Goal: Information Seeking & Learning: Learn about a topic

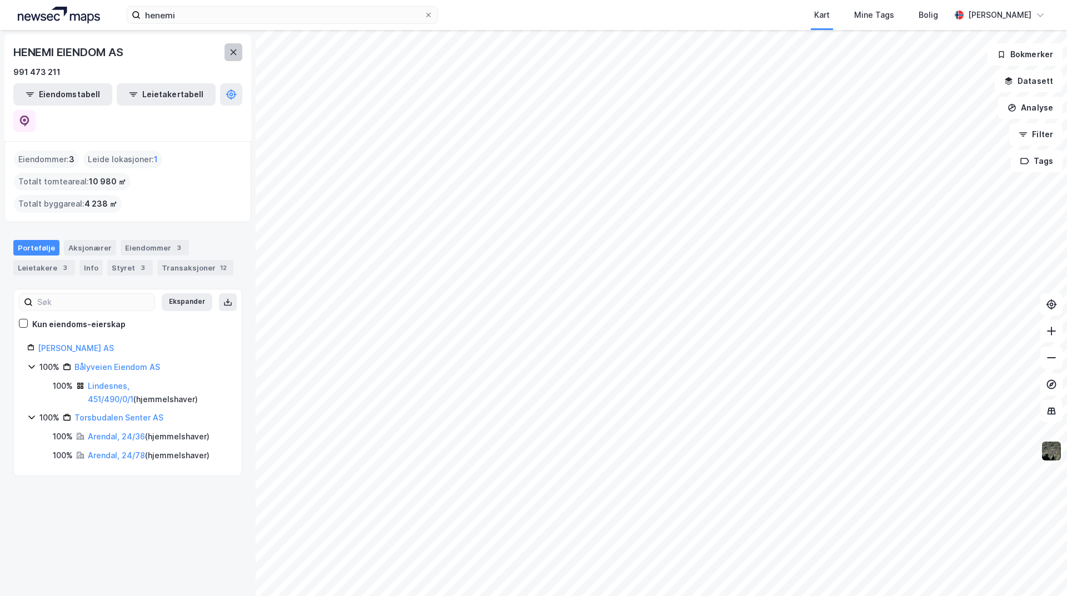
click at [232, 57] on button at bounding box center [234, 52] width 18 height 18
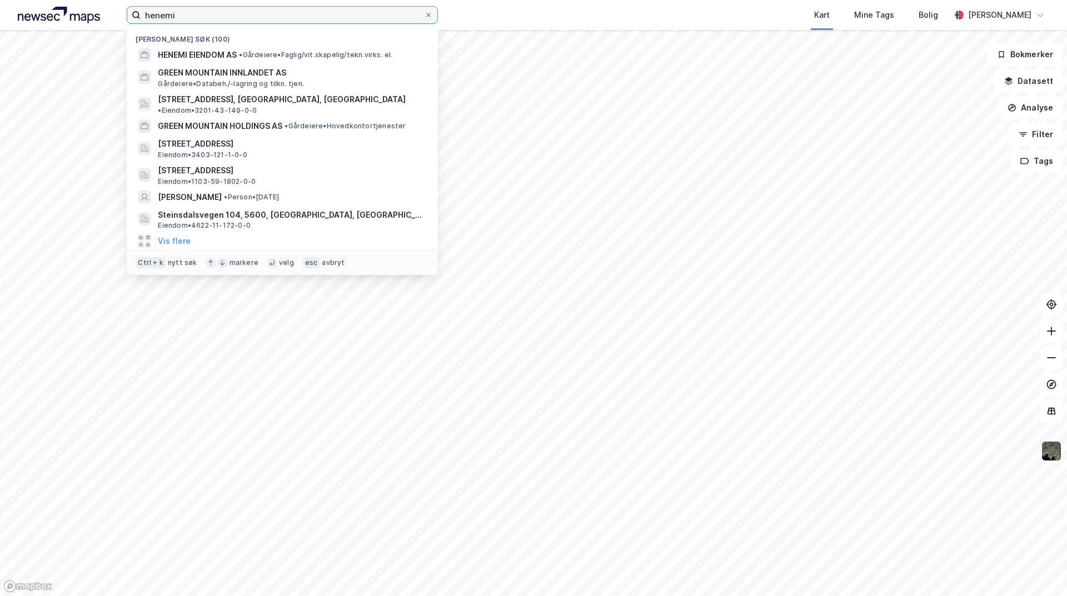
drag, startPoint x: 188, startPoint y: 16, endPoint x: 101, endPoint y: 16, distance: 87.3
click at [101, 16] on div "[PERSON_NAME] søk (100) HENEMI EIENDOM AS • Gårdeiere • Faglig/vit.skapelig/tek…" at bounding box center [533, 15] width 1067 height 30
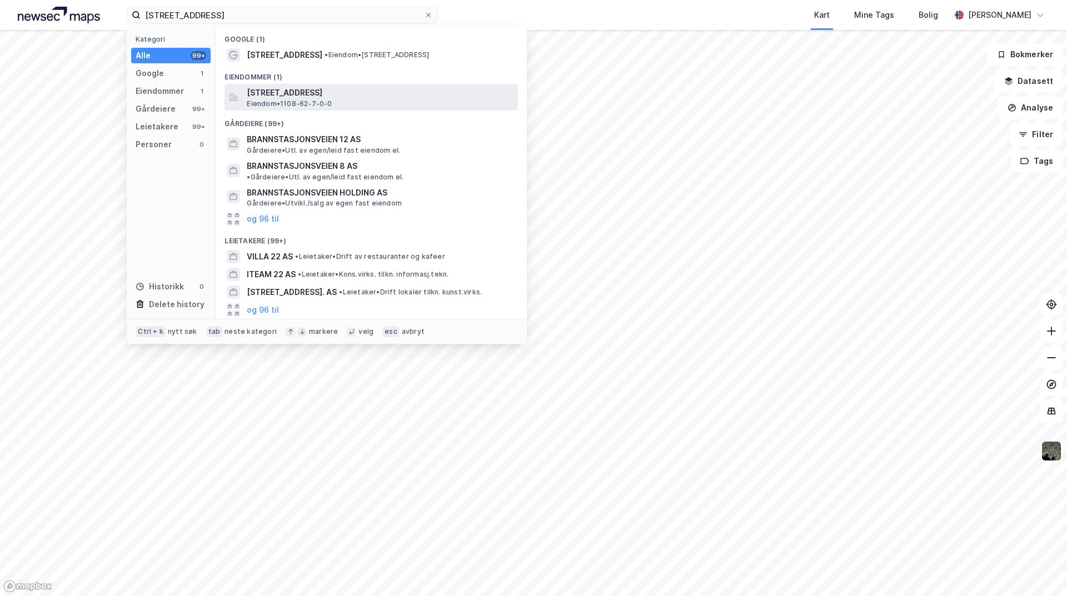
click at [377, 89] on span "[STREET_ADDRESS]" at bounding box center [380, 92] width 267 height 13
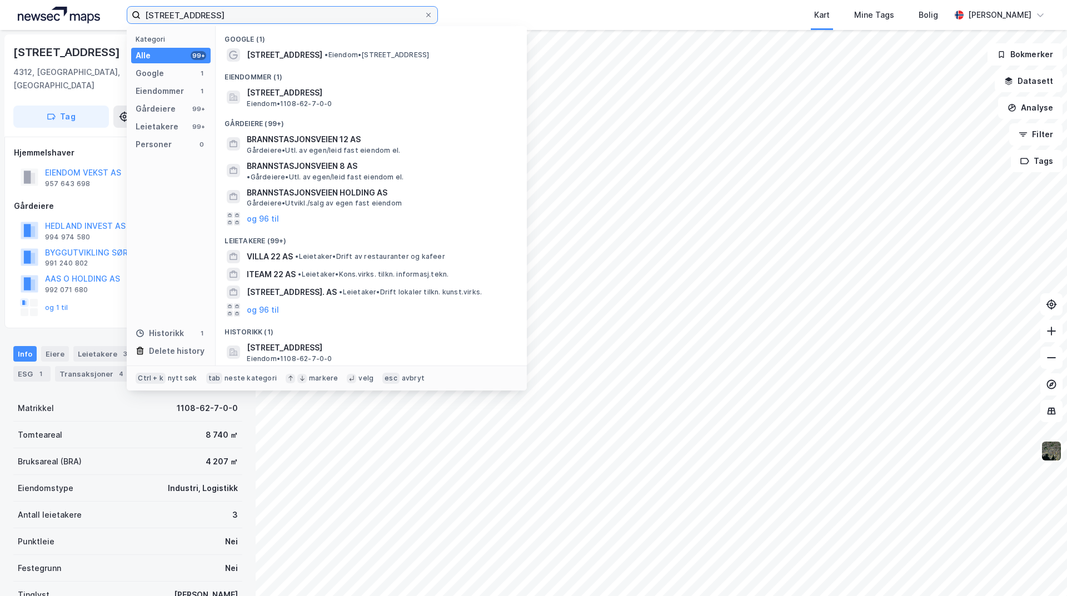
drag, startPoint x: 219, startPoint y: 25, endPoint x: 23, endPoint y: 25, distance: 195.6
click at [23, 25] on div "brannstasjonsveien 22 Kategori Alle 99+ Google 1 Eiendommer 1 Gårdeiere 99+ Lei…" at bounding box center [533, 15] width 1067 height 30
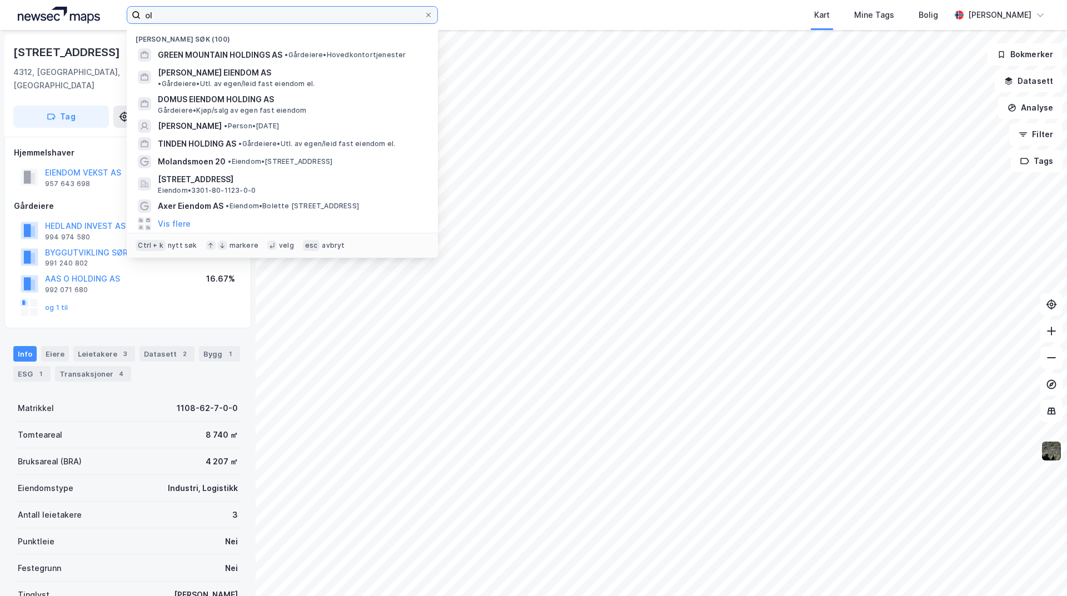
type input "o"
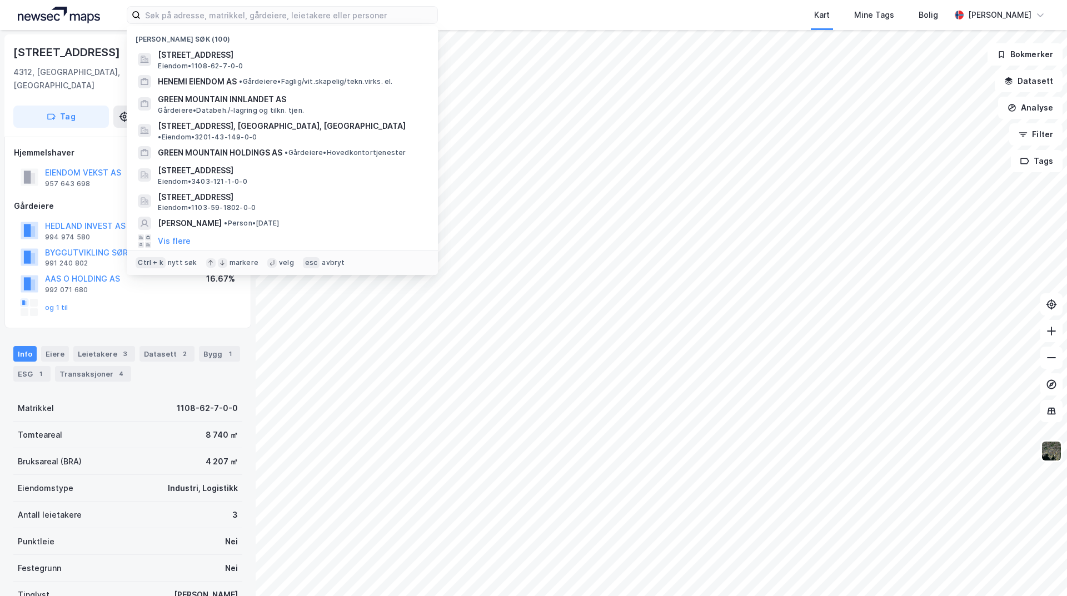
click at [505, 1] on div "Kart Mine Tags Bolig" at bounding box center [720, 15] width 459 height 30
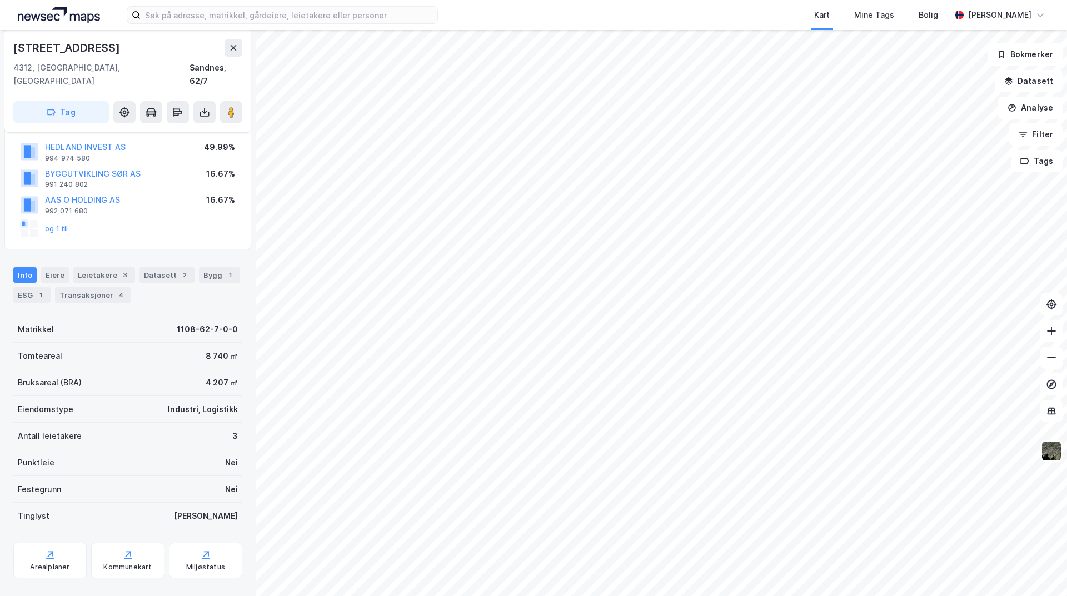
scroll to position [84, 0]
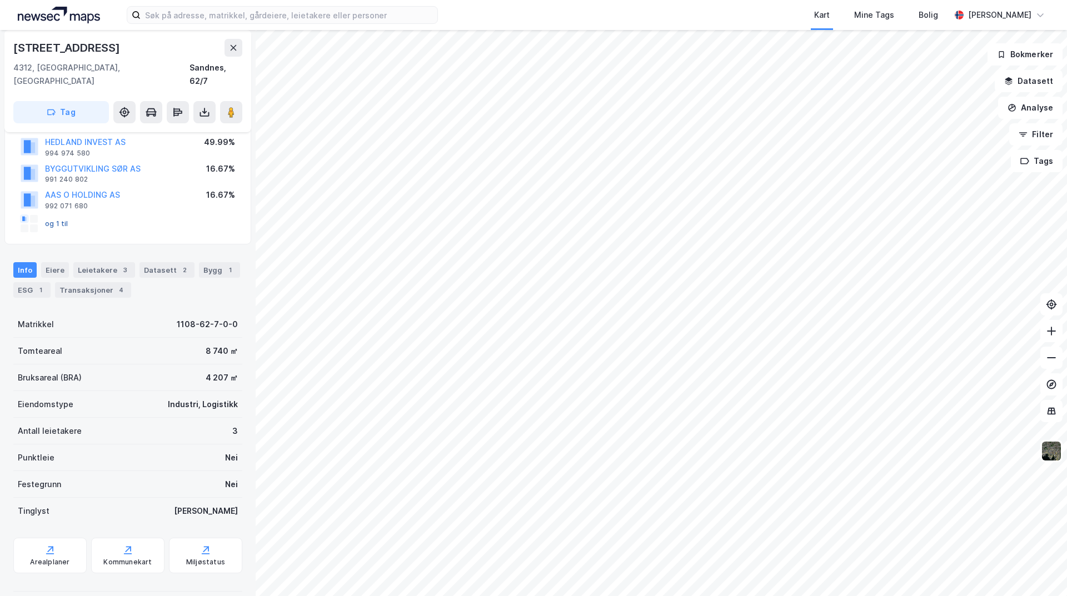
click at [0, 0] on button "og 1 til" at bounding box center [0, 0] width 0 height 0
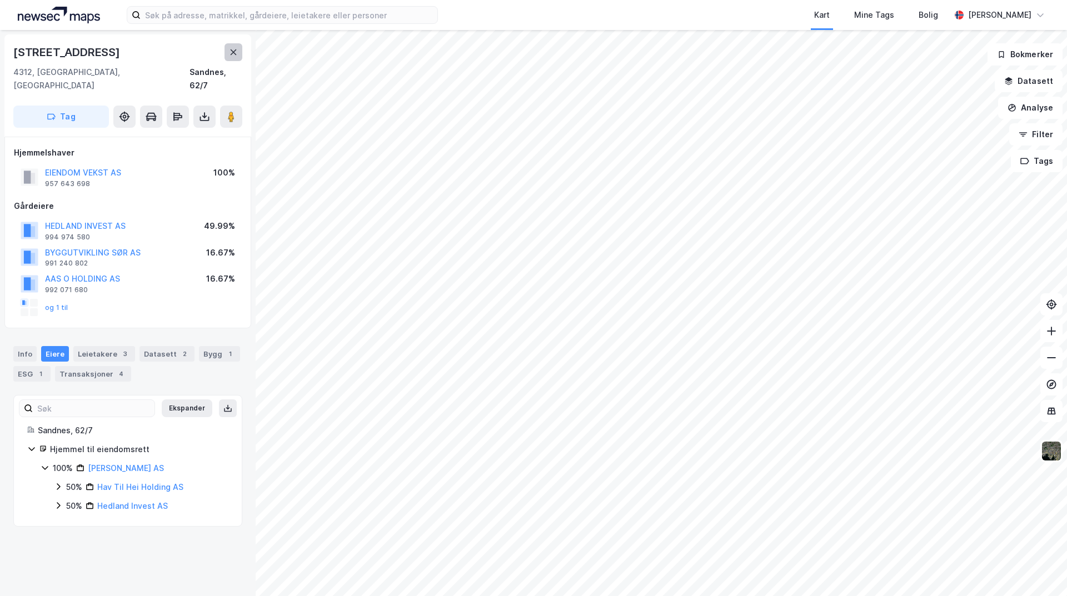
click at [229, 55] on icon at bounding box center [233, 52] width 9 height 9
